Goal: Communication & Community: Participate in discussion

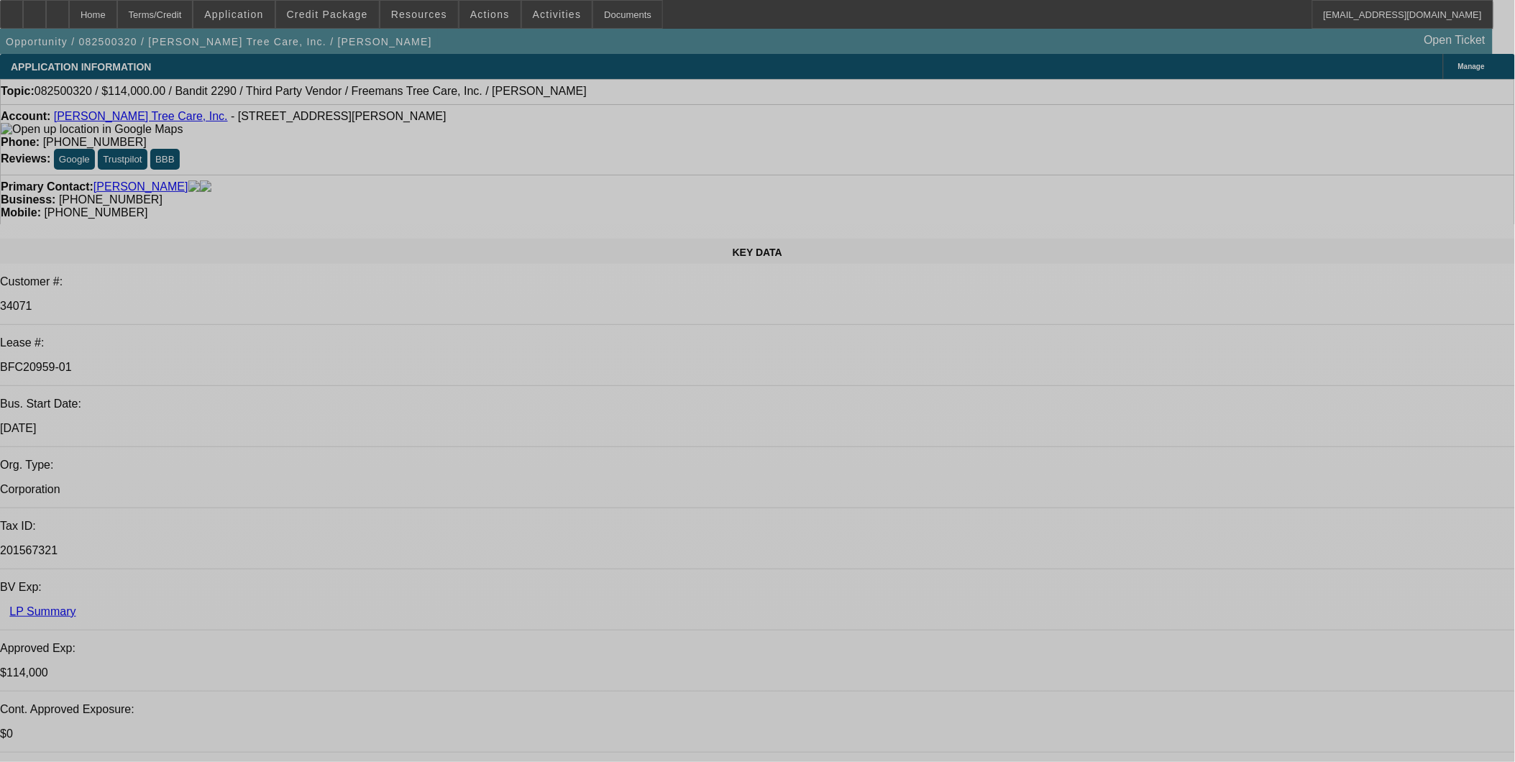
select select "0"
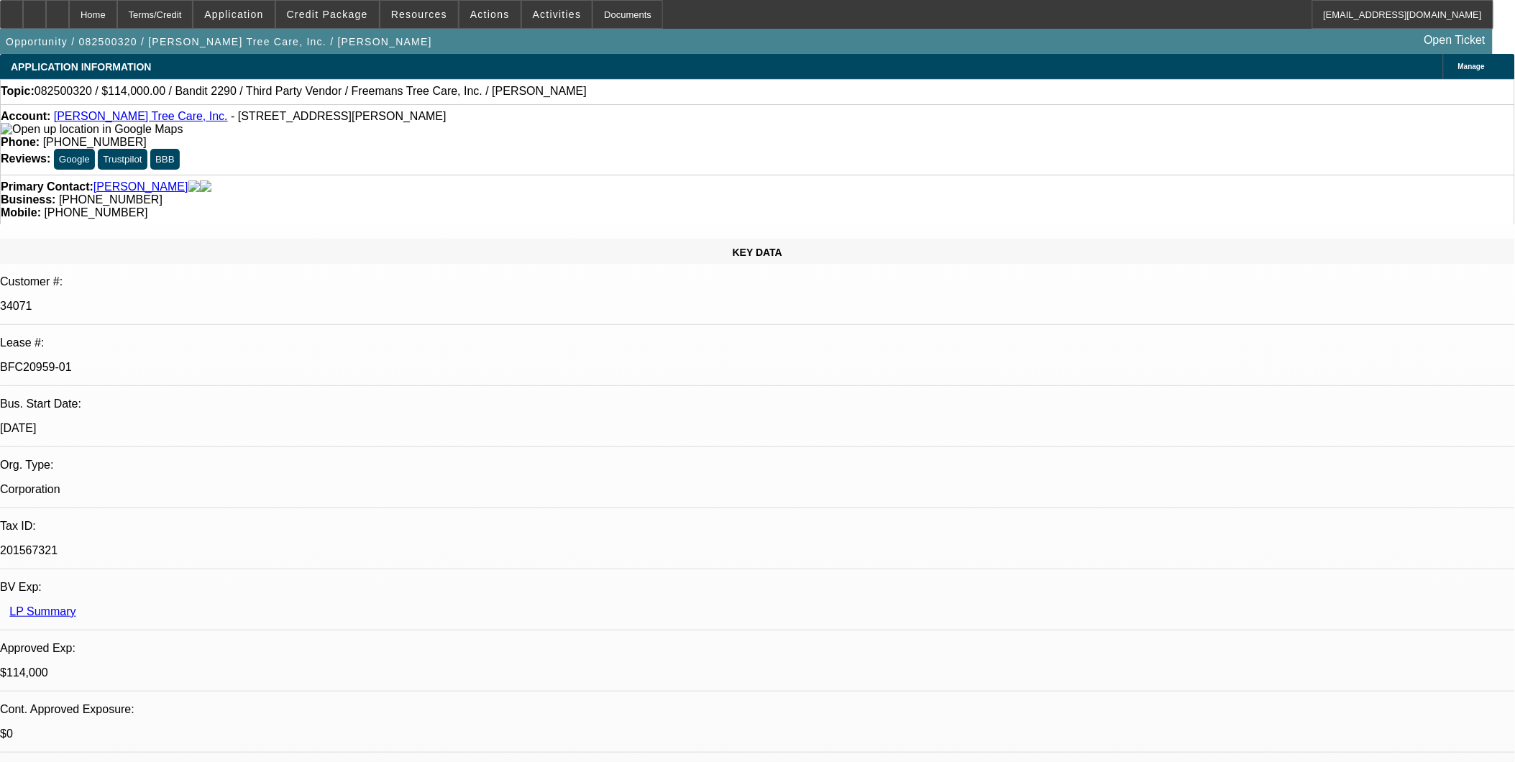
select select "0"
select select "2"
select select "0"
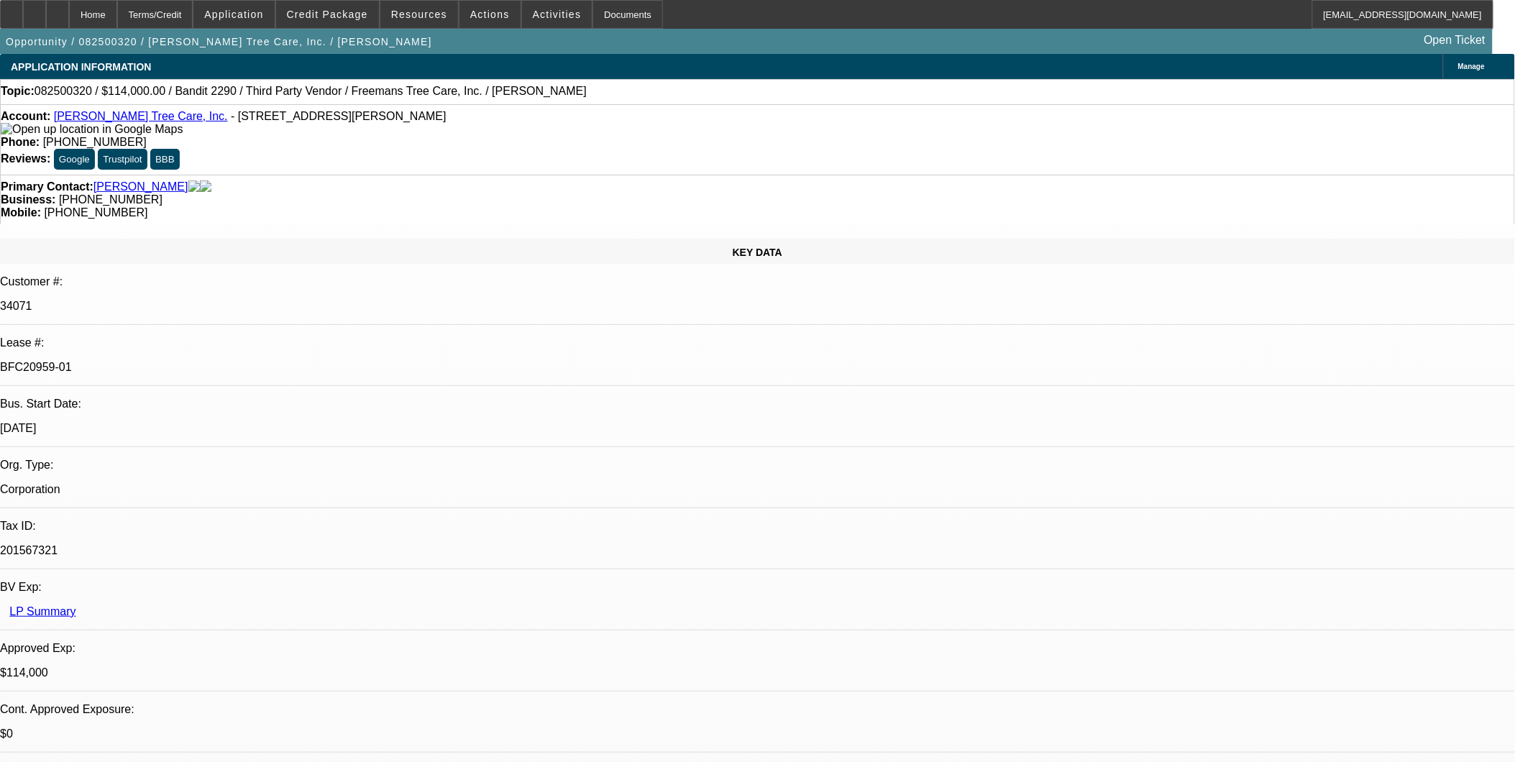
select select "2"
select select "0"
select select "1"
select select "6"
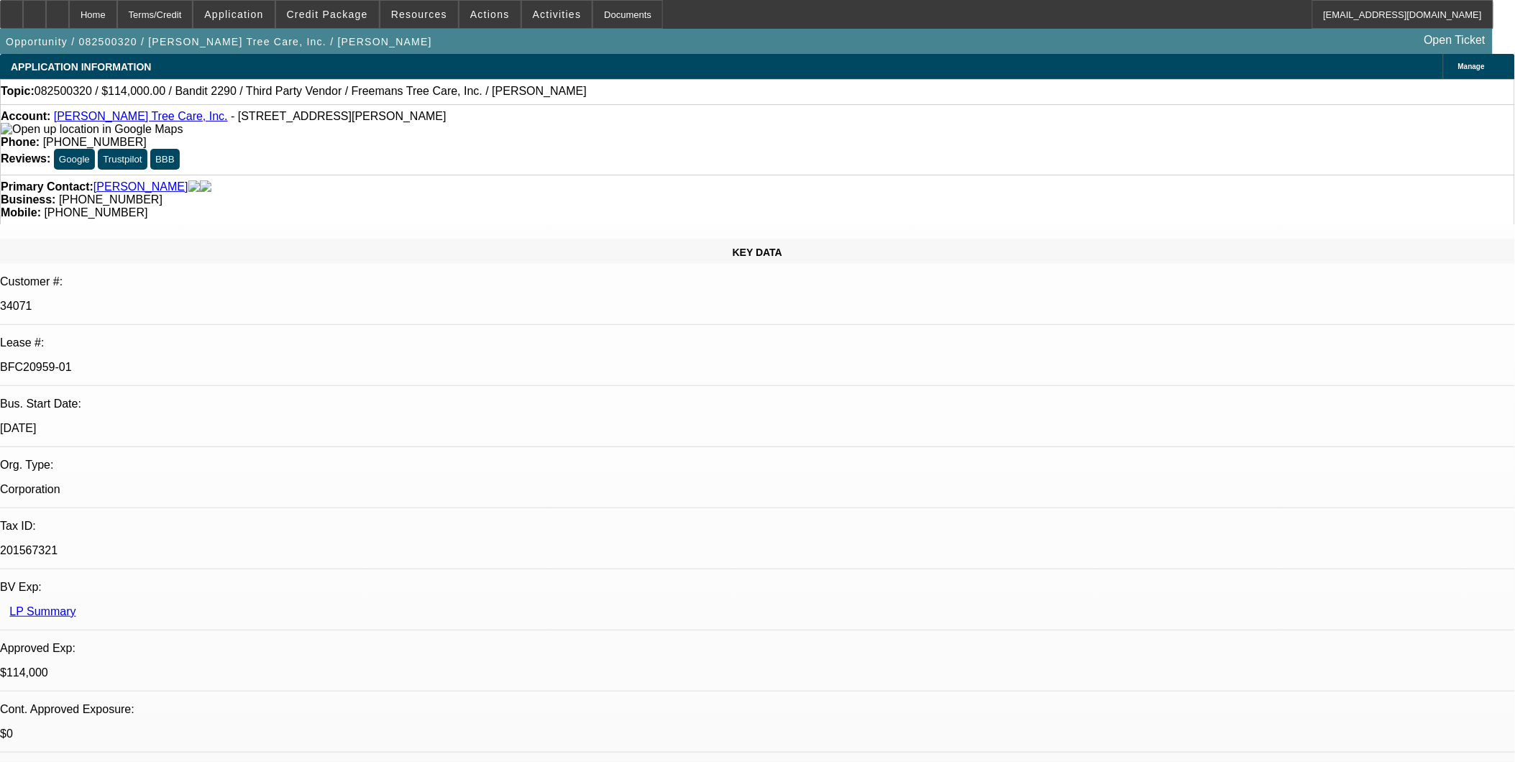
select select "1"
select select "6"
select select "1"
select select "2"
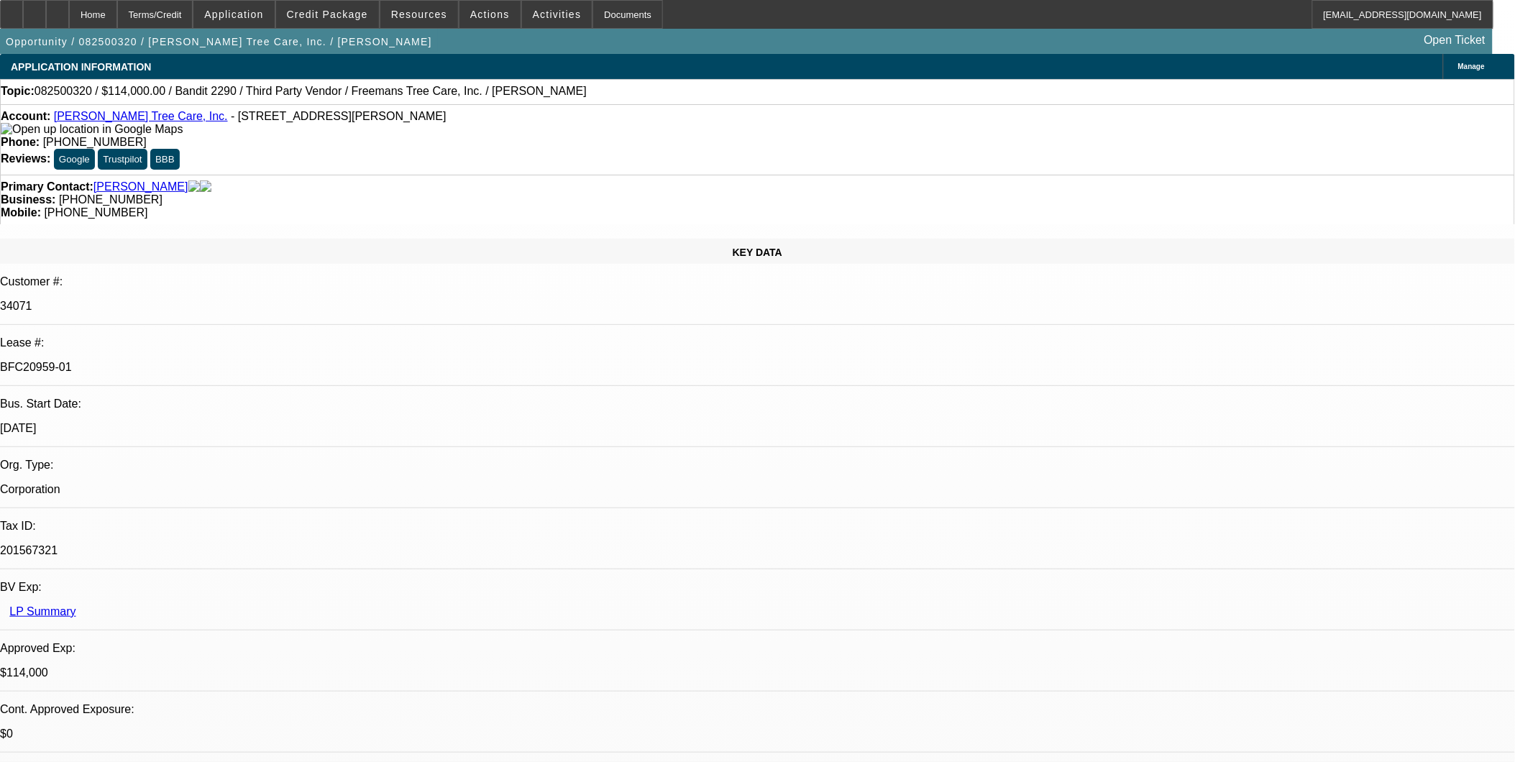
select select "6"
select select "1"
select select "2"
select select "6"
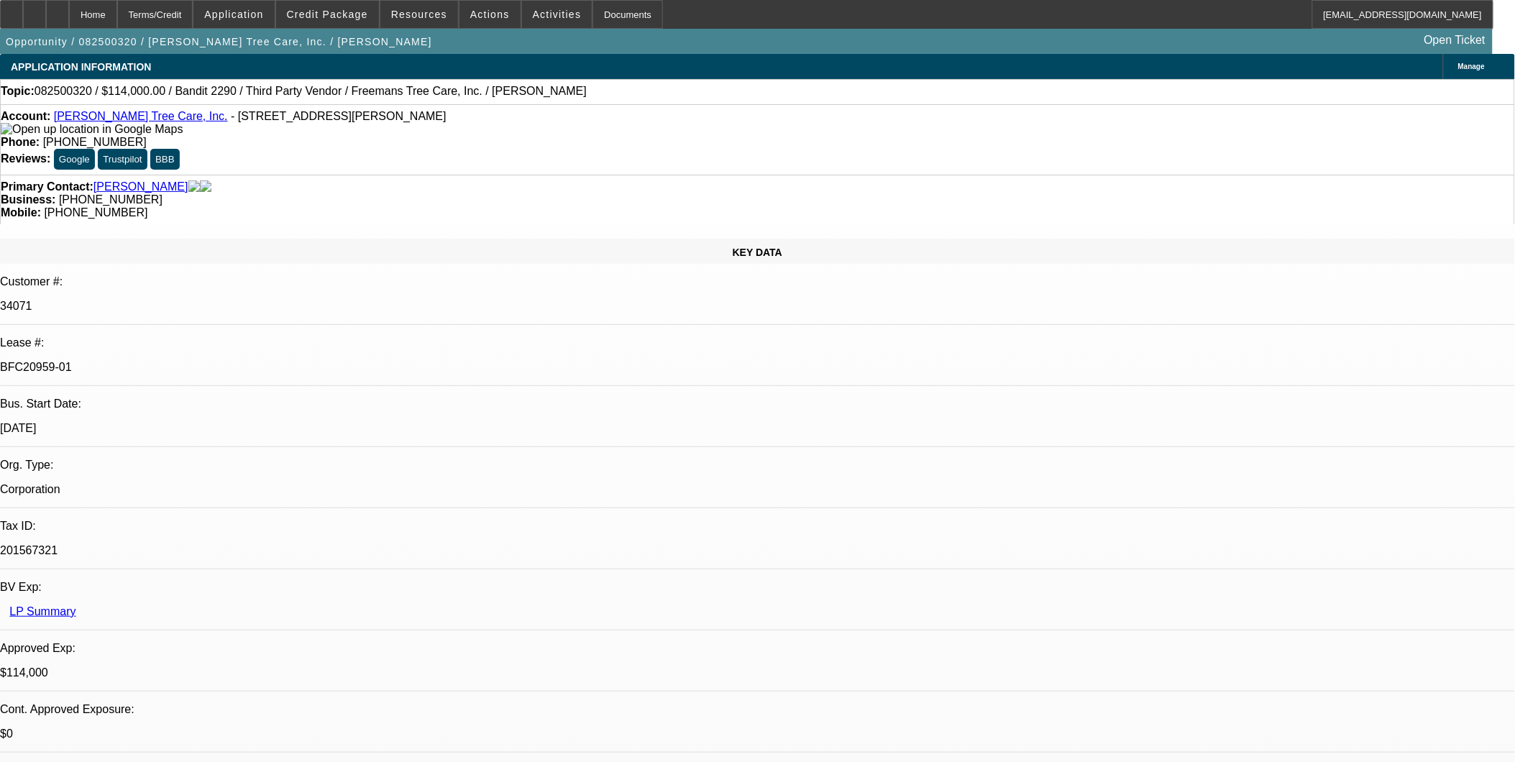
scroll to position [80, 0]
